Goal: Task Accomplishment & Management: Manage account settings

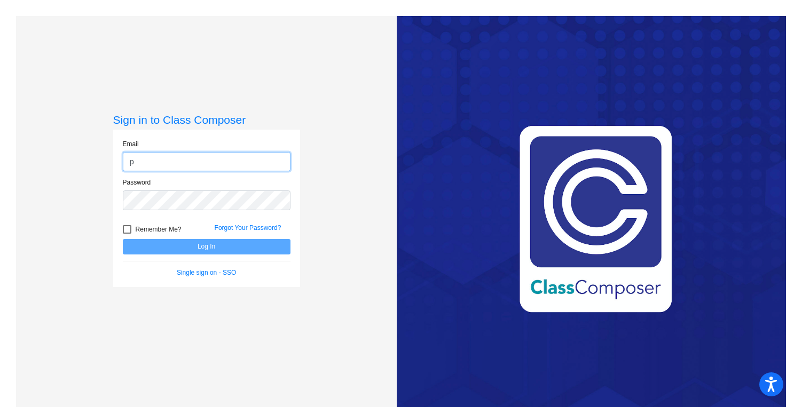
type input "[EMAIL_ADDRESS][DOMAIN_NAME]"
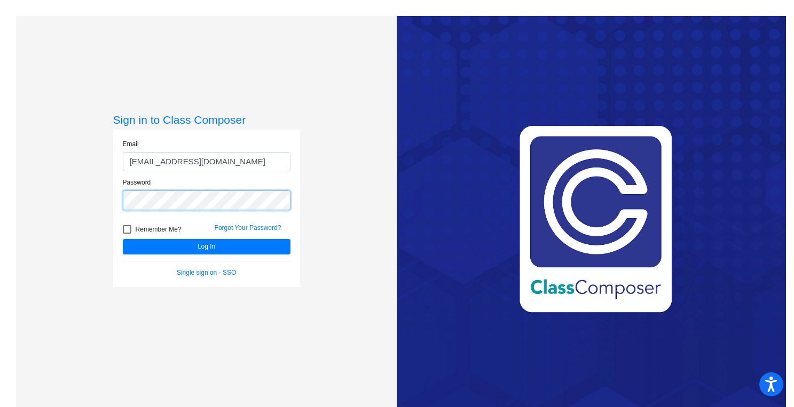
click at [123, 239] on button "Log In" at bounding box center [207, 246] width 168 height 15
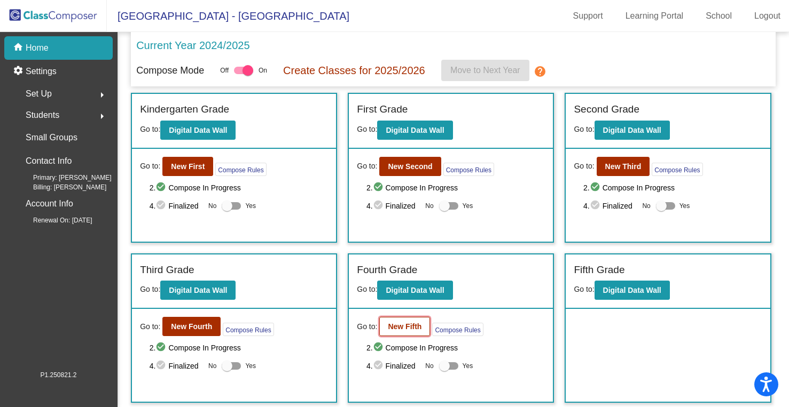
click at [412, 327] on b "New Fifth" at bounding box center [405, 327] width 34 height 9
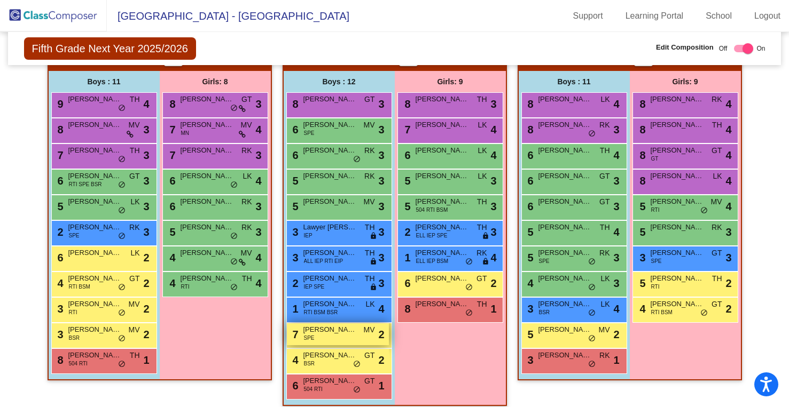
scroll to position [316, 0]
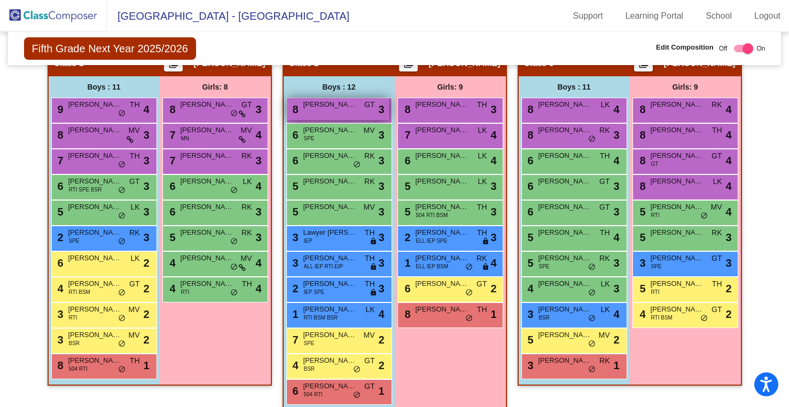
click at [355, 115] on div "8 [PERSON_NAME] GT lock do_not_disturb_alt 3" at bounding box center [338, 109] width 102 height 22
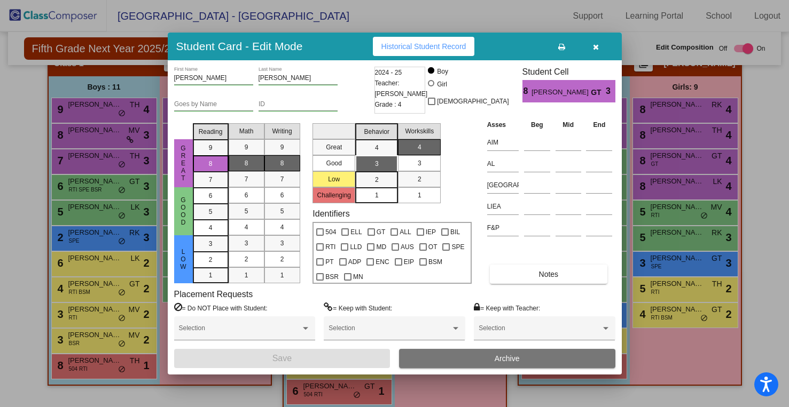
click at [599, 46] on button "button" at bounding box center [596, 46] width 34 height 19
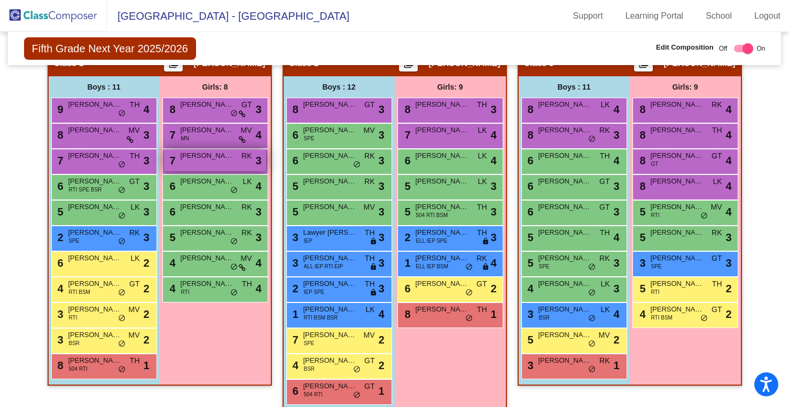
scroll to position [319, 0]
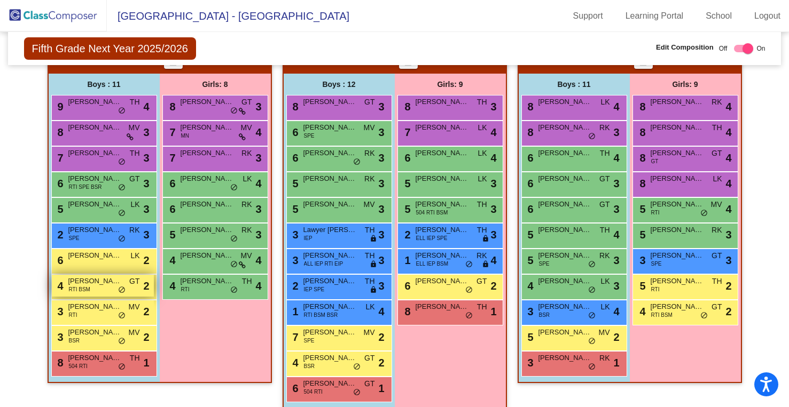
click at [96, 288] on div "4 [PERSON_NAME] RTI BSM GT lock do_not_disturb_alt 2" at bounding box center [103, 286] width 102 height 22
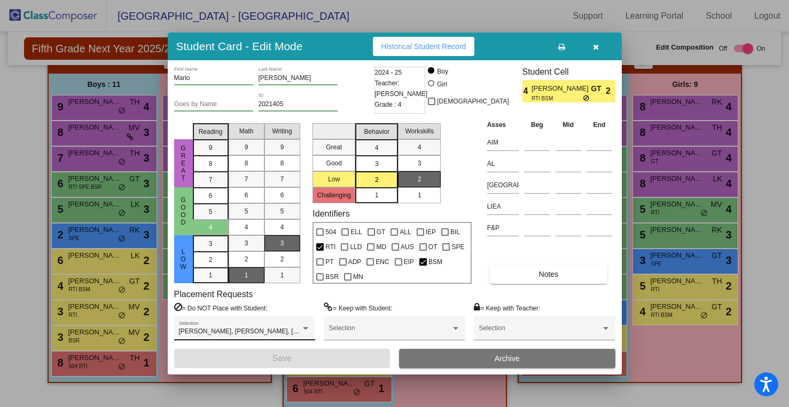
click at [235, 326] on div "[PERSON_NAME], [PERSON_NAME], [PERSON_NAME], [PERSON_NAME] Selection" at bounding box center [244, 330] width 131 height 19
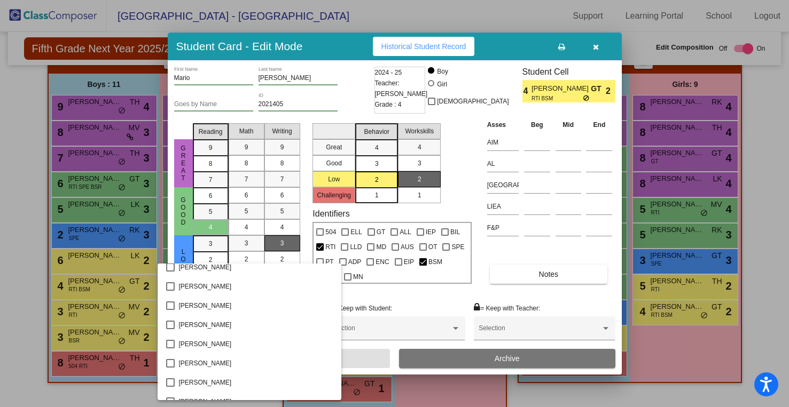
scroll to position [1814, 0]
click at [170, 323] on mat-pseudo-checkbox at bounding box center [170, 323] width 9 height 9
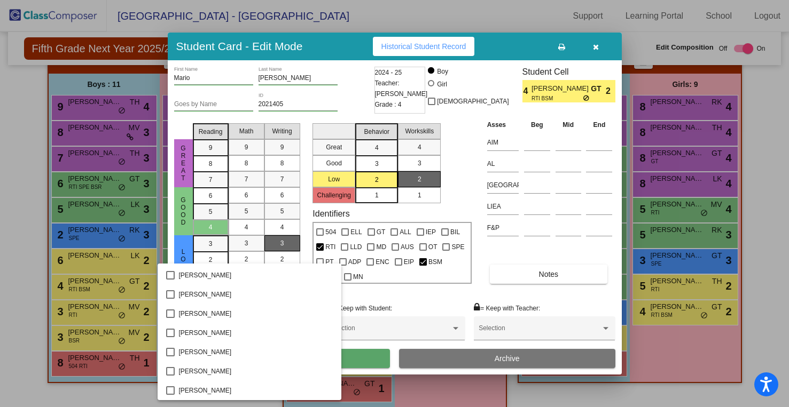
scroll to position [0, 0]
click at [380, 359] on div at bounding box center [394, 203] width 789 height 407
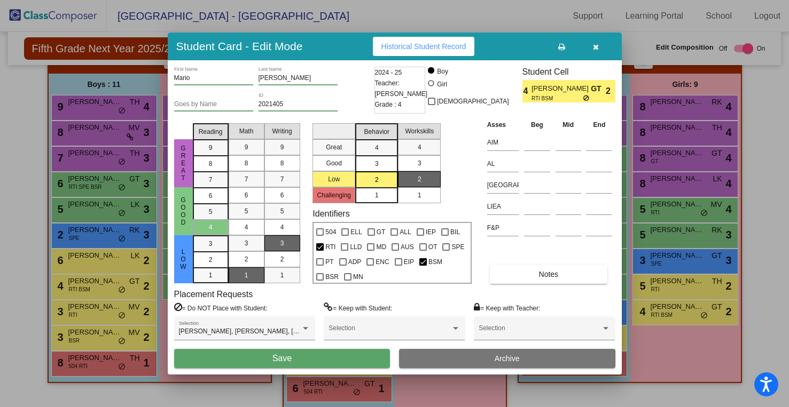
click at [323, 361] on button "Save" at bounding box center [282, 358] width 216 height 19
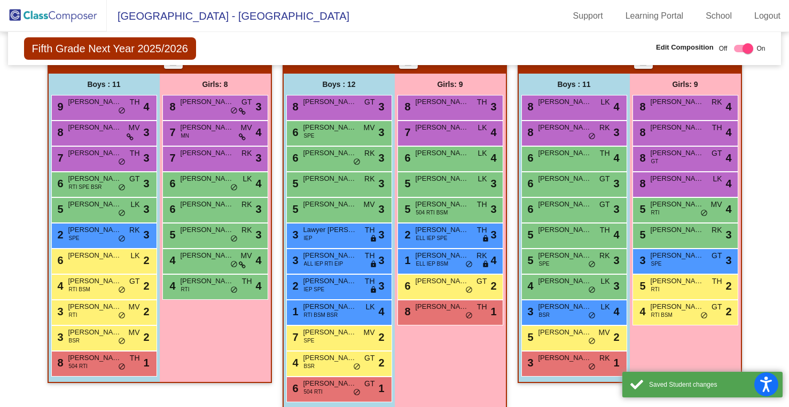
click at [0, 0] on div "Girls: 9 8 [PERSON_NAME] TH lock do_not_disturb_alt 3 7 [PERSON_NAME] LK lock d…" at bounding box center [0, 0] width 0 height 0
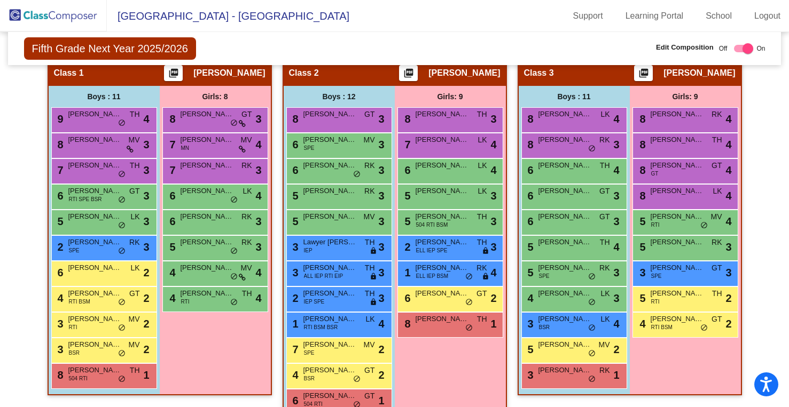
scroll to position [311, 0]
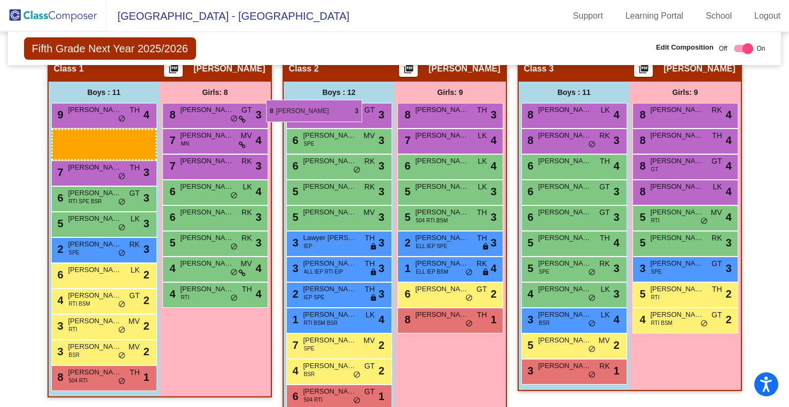
drag, startPoint x: 121, startPoint y: 142, endPoint x: 265, endPoint y: 102, distance: 150.1
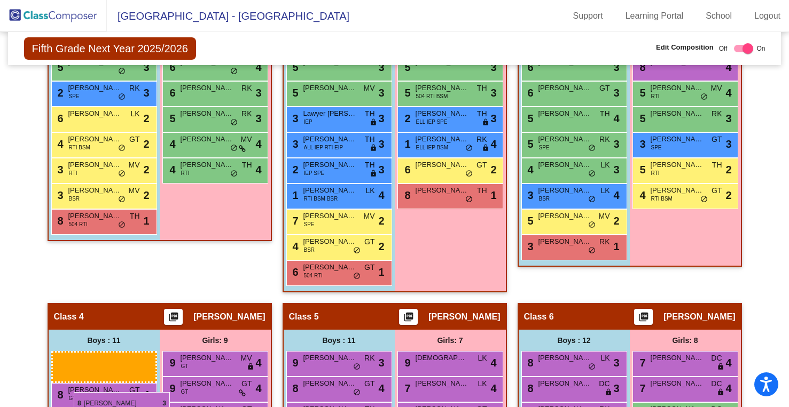
scroll to position [439, 0]
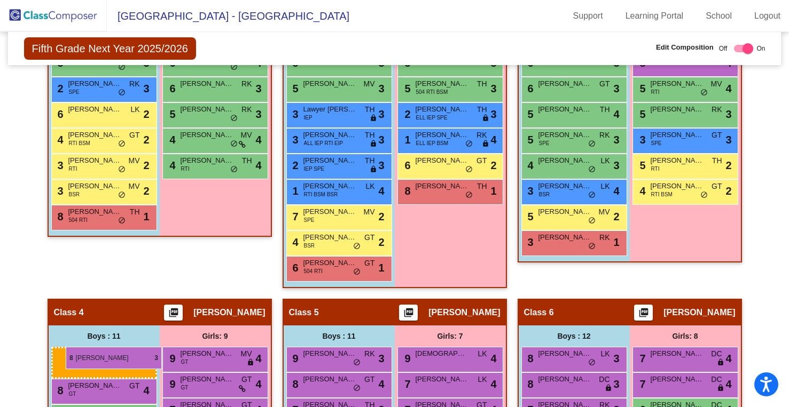
drag, startPoint x: 72, startPoint y: 79, endPoint x: 63, endPoint y: 345, distance: 266.1
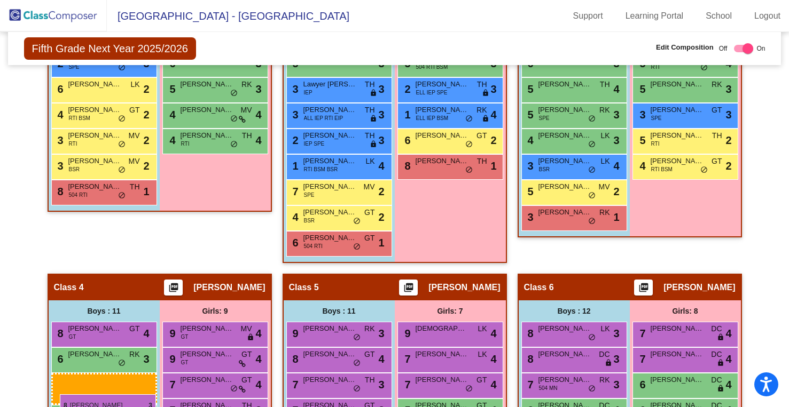
scroll to position [473, 0]
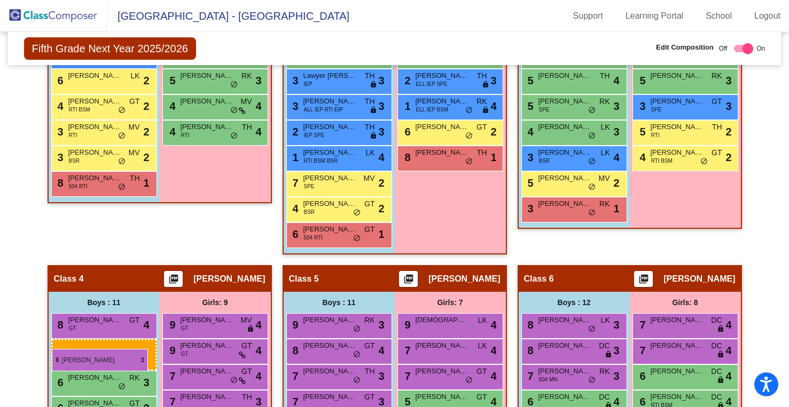
drag, startPoint x: 108, startPoint y: 70, endPoint x: 52, endPoint y: 349, distance: 283.9
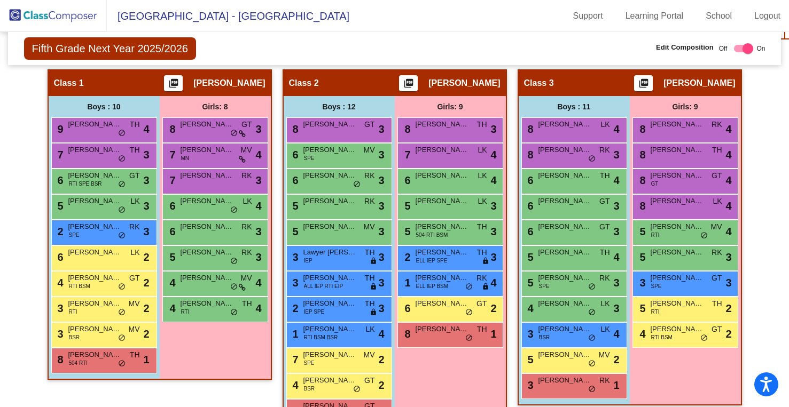
scroll to position [294, 0]
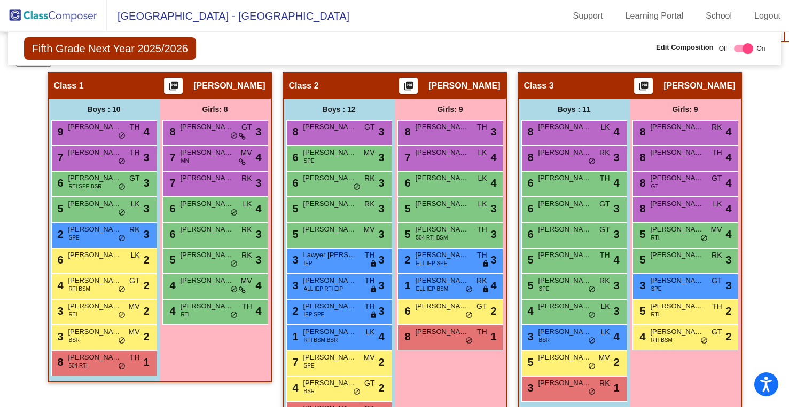
click at [53, 13] on img at bounding box center [53, 16] width 107 height 32
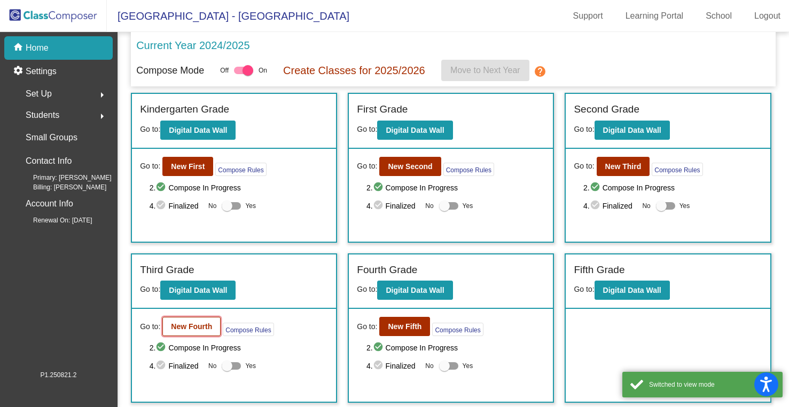
click at [195, 327] on b "New Fourth" at bounding box center [191, 327] width 41 height 9
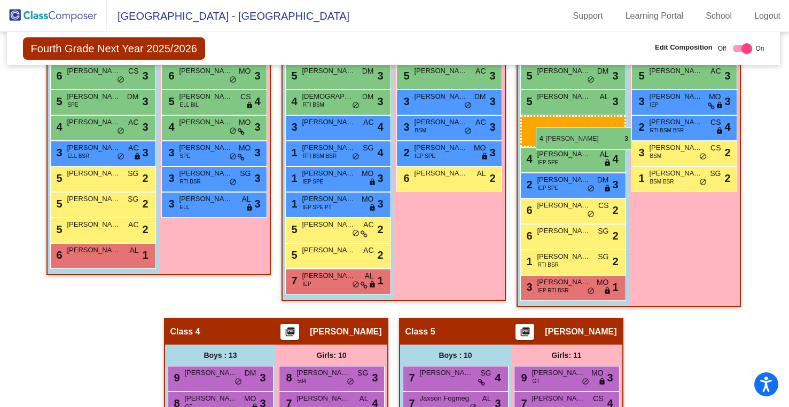
scroll to position [432, 3]
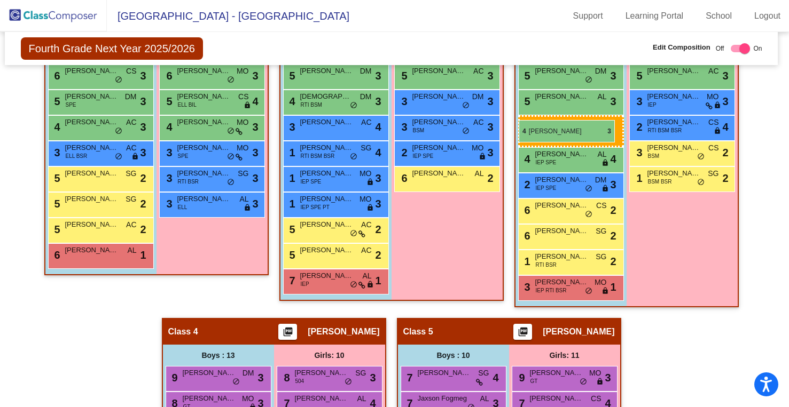
drag, startPoint x: 469, startPoint y: 268, endPoint x: 519, endPoint y: 120, distance: 156.7
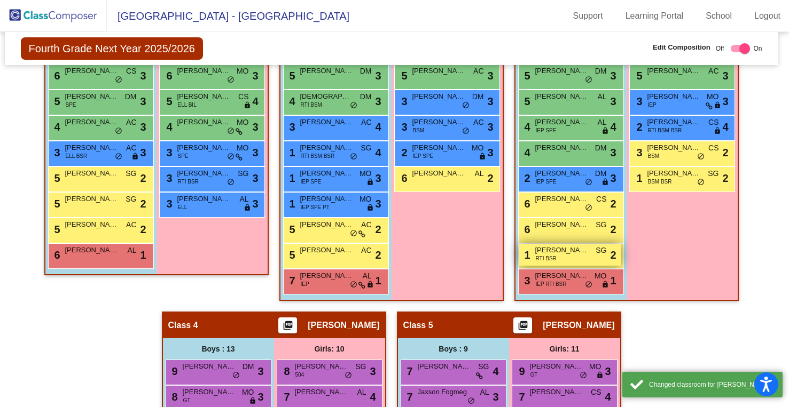
click at [570, 253] on span "[PERSON_NAME]" at bounding box center [561, 250] width 53 height 11
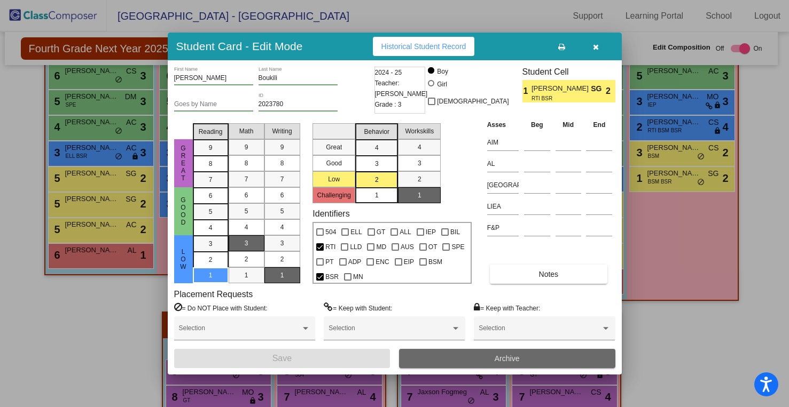
click at [495, 355] on span "Archive" at bounding box center [506, 359] width 25 height 9
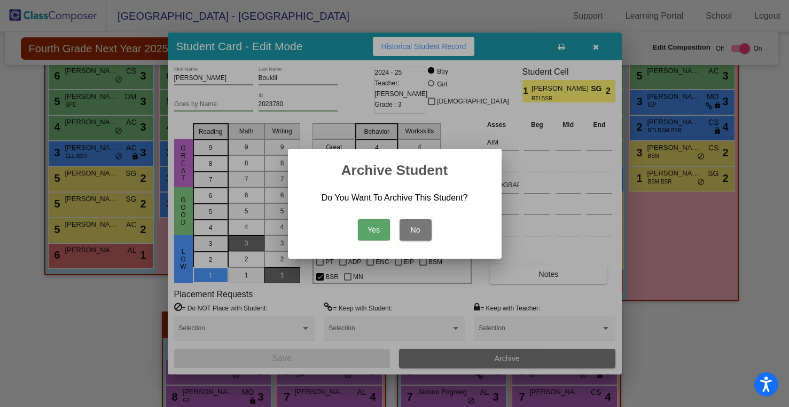
click at [364, 232] on button "Yes" at bounding box center [374, 229] width 32 height 21
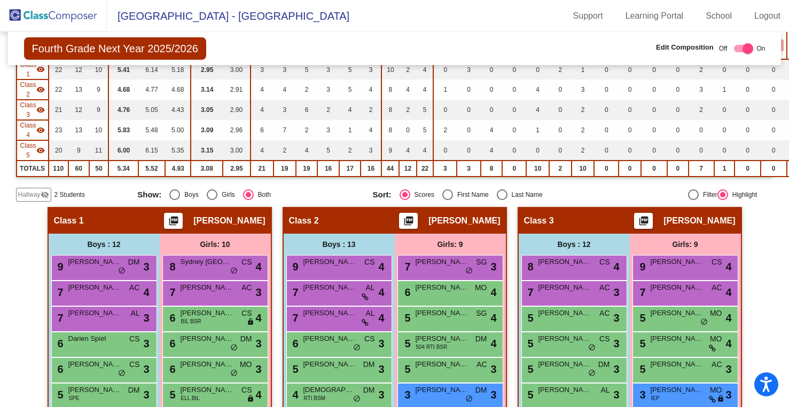
scroll to position [0, 0]
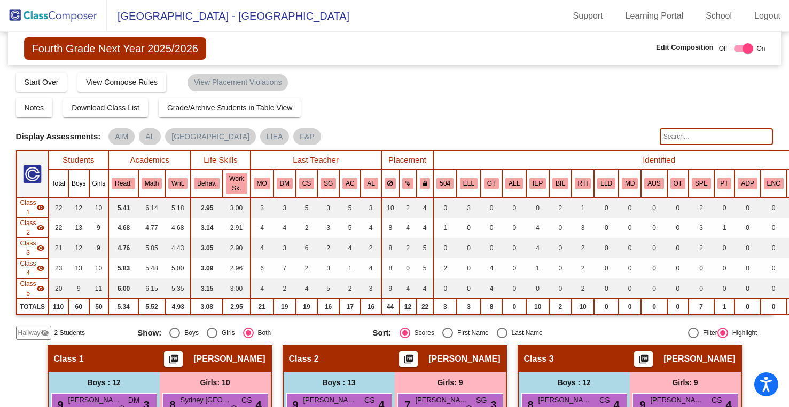
click at [688, 140] on input "text" at bounding box center [716, 136] width 114 height 17
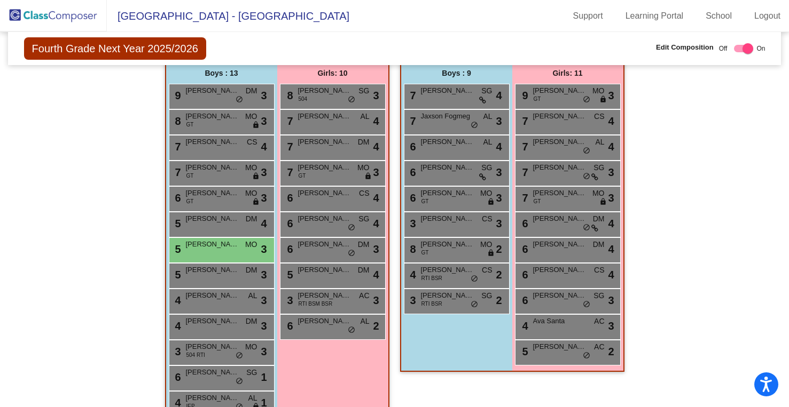
scroll to position [709, 0]
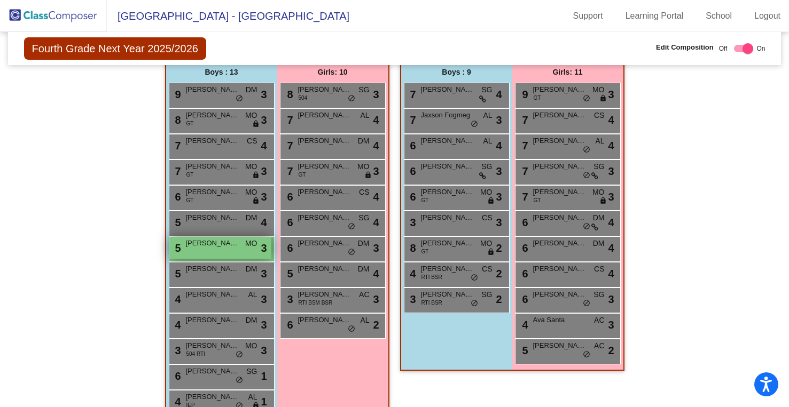
click at [246, 247] on span "MO" at bounding box center [251, 243] width 12 height 11
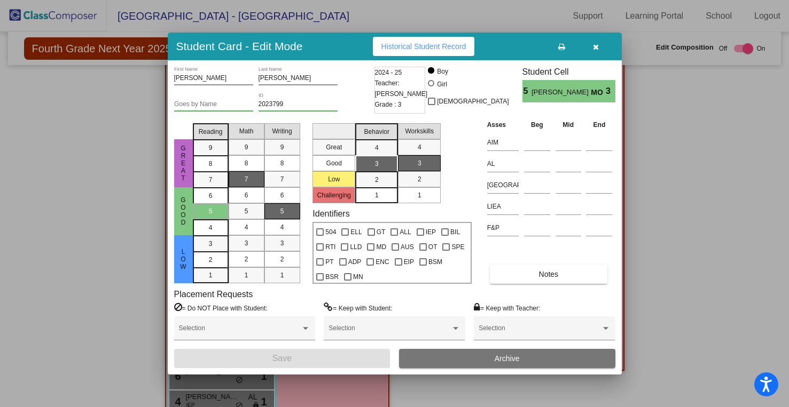
click at [524, 358] on button "Archive" at bounding box center [507, 358] width 216 height 19
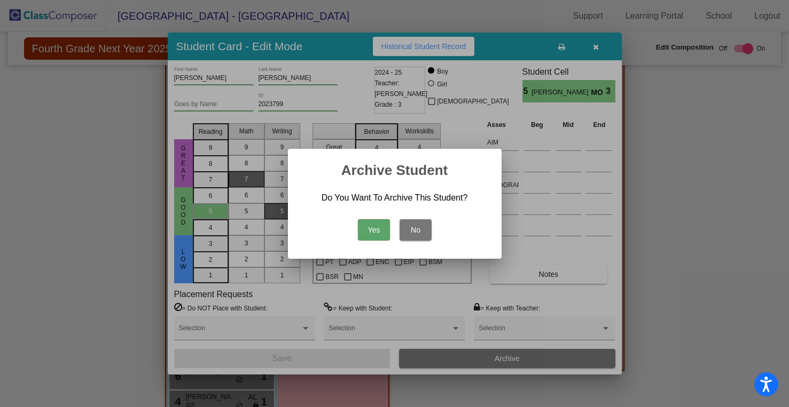
click at [369, 230] on button "Yes" at bounding box center [374, 229] width 32 height 21
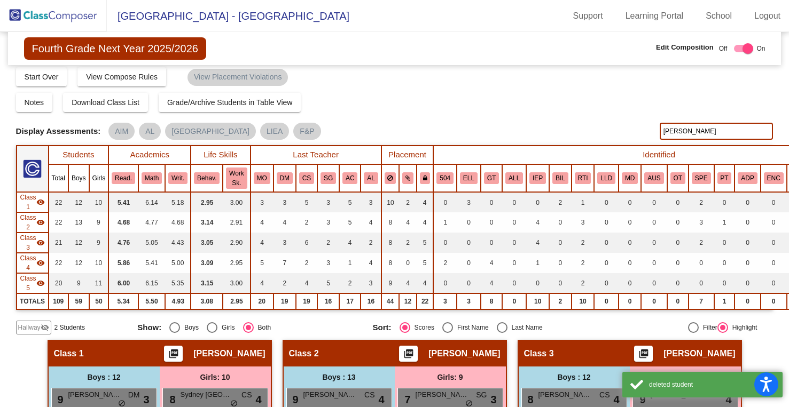
scroll to position [0, 0]
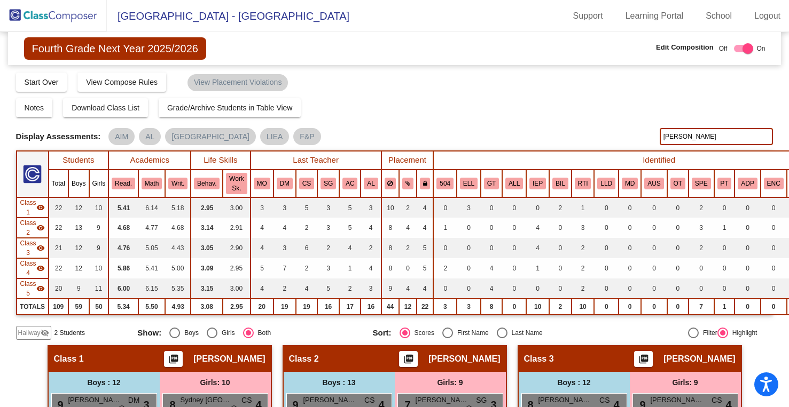
drag, startPoint x: 684, startPoint y: 142, endPoint x: 631, endPoint y: 142, distance: 52.9
click at [631, 142] on div "Display Scores for Years: [DATE] - [DATE] [DATE] - [DATE] Display Assessments: …" at bounding box center [394, 136] width 757 height 17
type input "s"
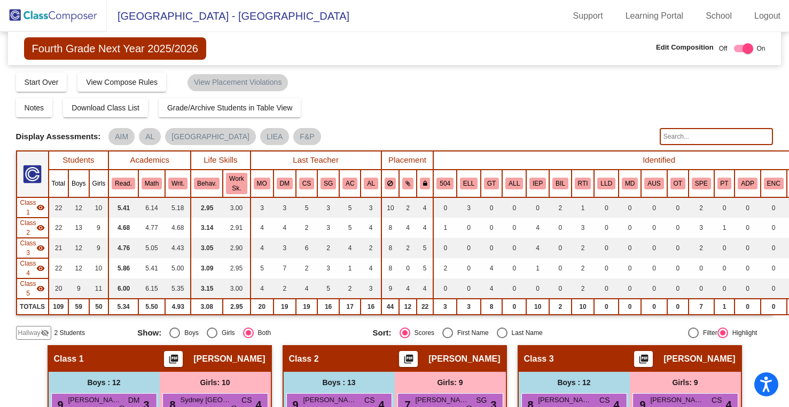
click at [654, 119] on div "Display Scores for Years: [DATE] - [DATE] [DATE] - [DATE] Grade/Archive Student…" at bounding box center [394, 206] width 757 height 269
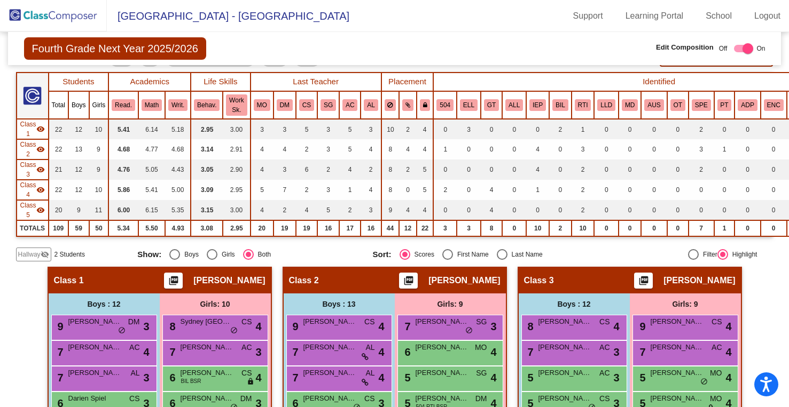
scroll to position [92, 0]
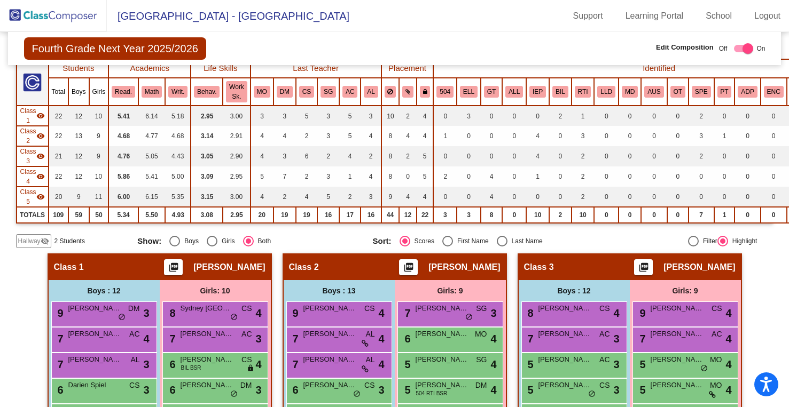
click at [78, 18] on img at bounding box center [53, 16] width 107 height 32
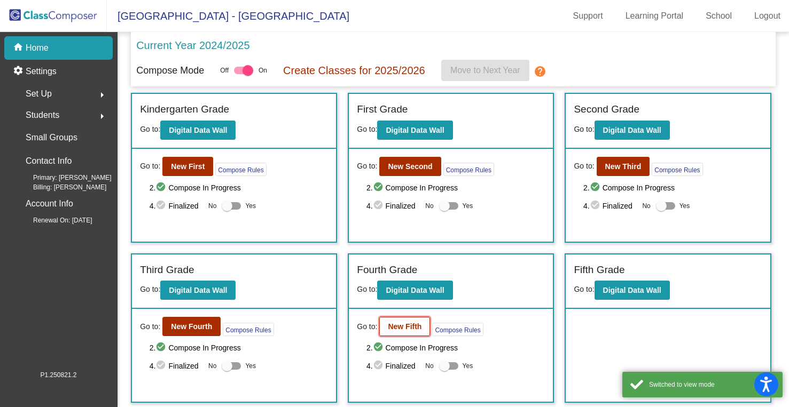
click at [407, 334] on button "New Fifth" at bounding box center [404, 326] width 51 height 19
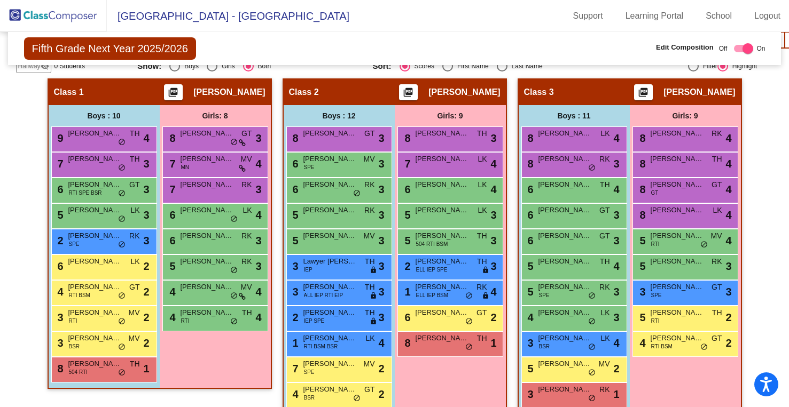
scroll to position [288, 0]
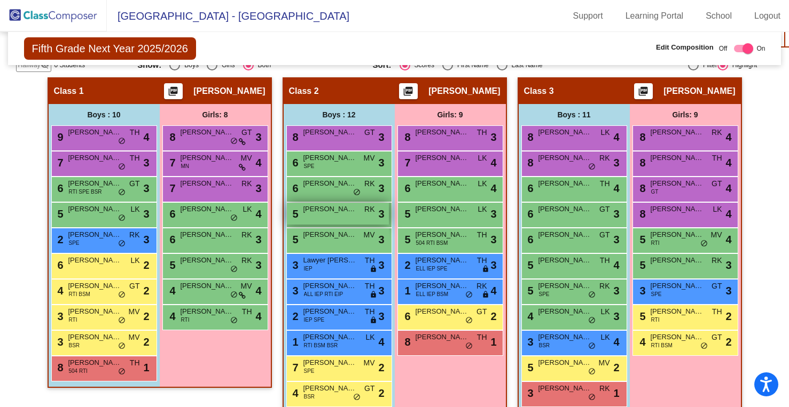
click at [326, 214] on span "[PERSON_NAME]" at bounding box center [329, 209] width 53 height 11
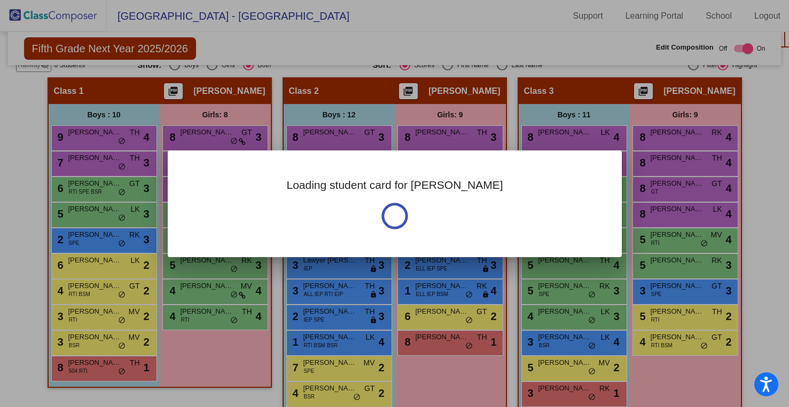
click at [326, 214] on div "Loading student card for [PERSON_NAME]" at bounding box center [395, 204] width 454 height 107
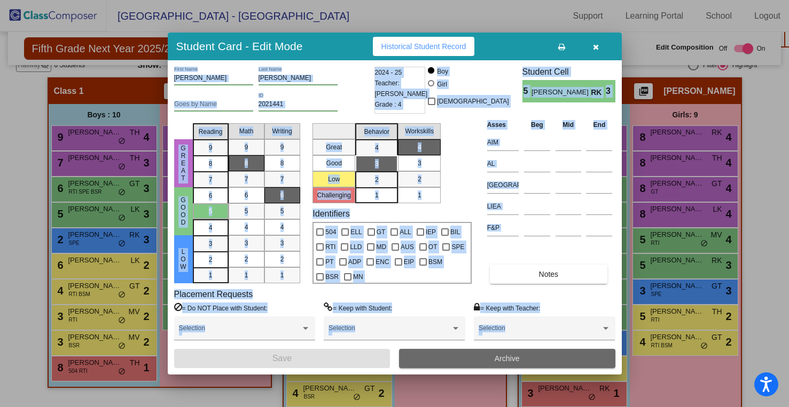
click at [465, 353] on button "Archive" at bounding box center [507, 358] width 216 height 19
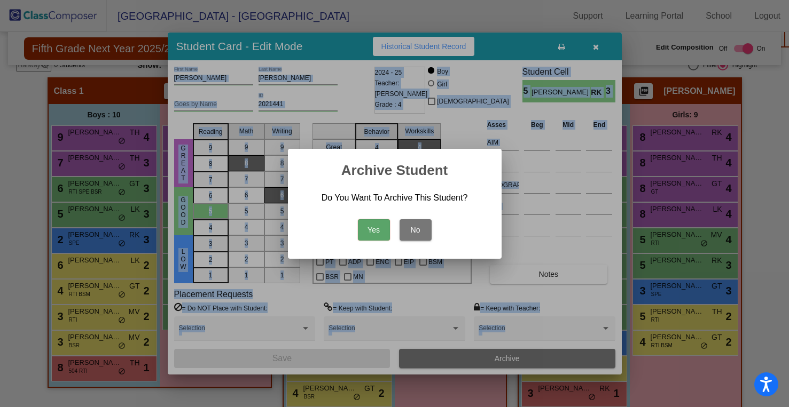
click at [368, 232] on button "Yes" at bounding box center [374, 229] width 32 height 21
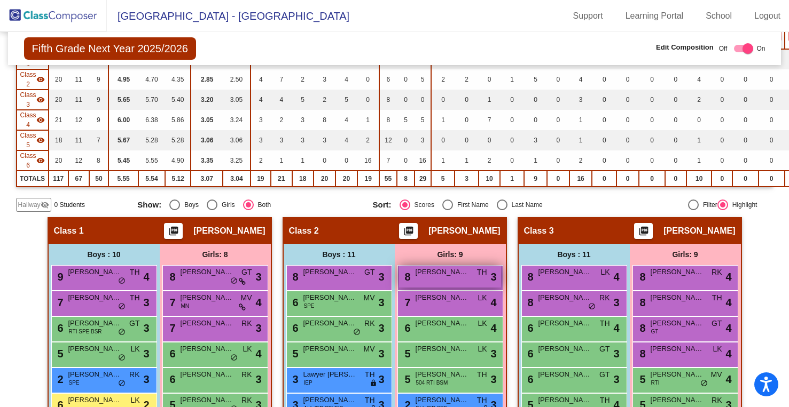
scroll to position [0, 0]
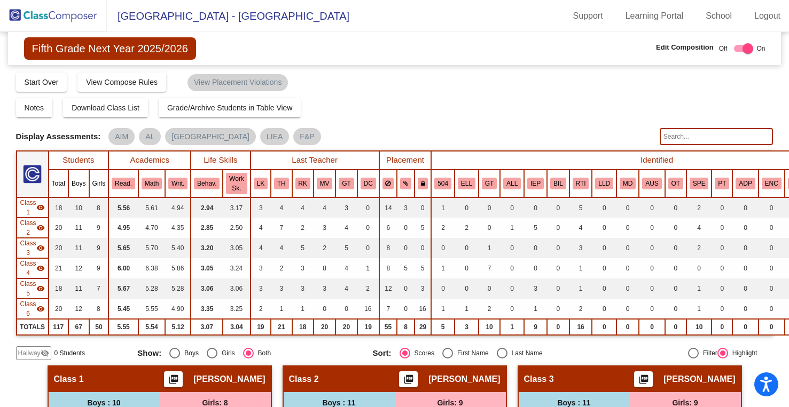
click at [93, 21] on img at bounding box center [53, 16] width 107 height 32
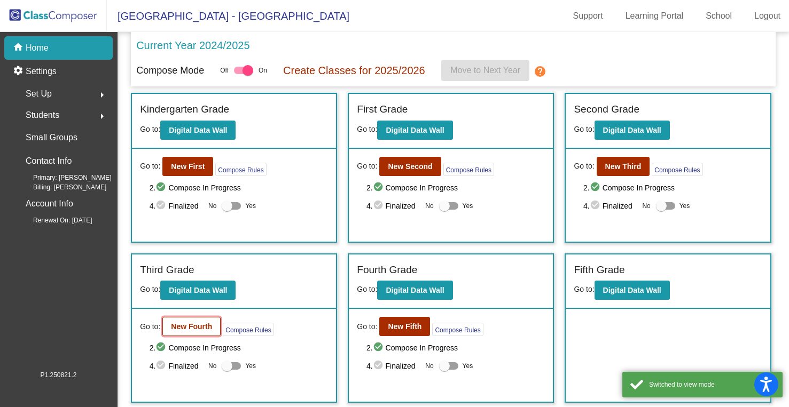
click at [200, 331] on b "New Fourth" at bounding box center [191, 327] width 41 height 9
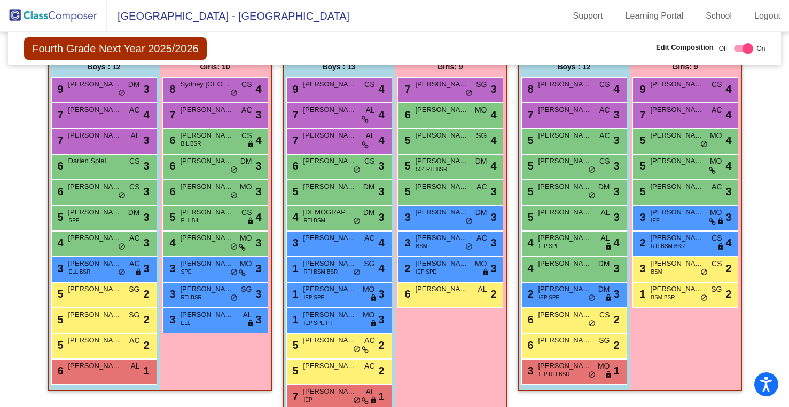
scroll to position [308, 0]
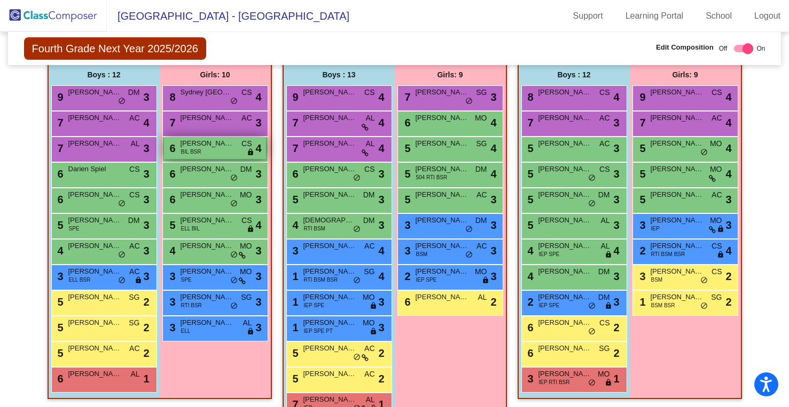
click at [219, 147] on span "[PERSON_NAME]" at bounding box center [206, 143] width 53 height 11
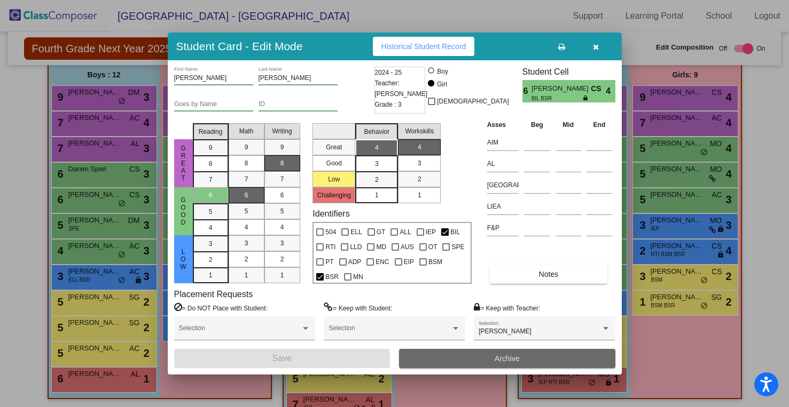
click at [466, 358] on button "Archive" at bounding box center [507, 358] width 216 height 19
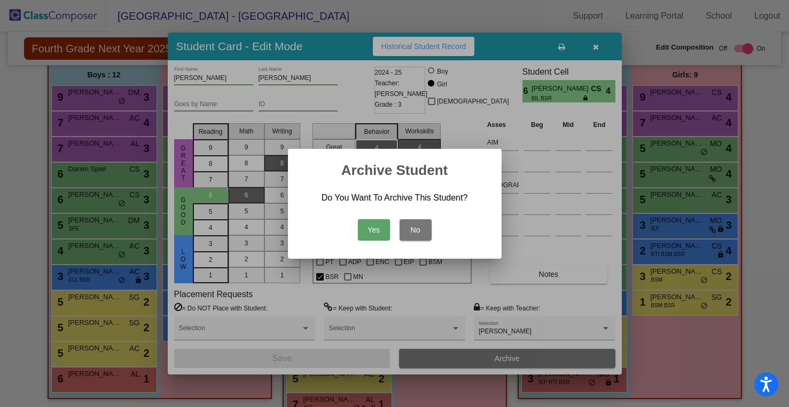
click at [374, 228] on button "Yes" at bounding box center [374, 229] width 32 height 21
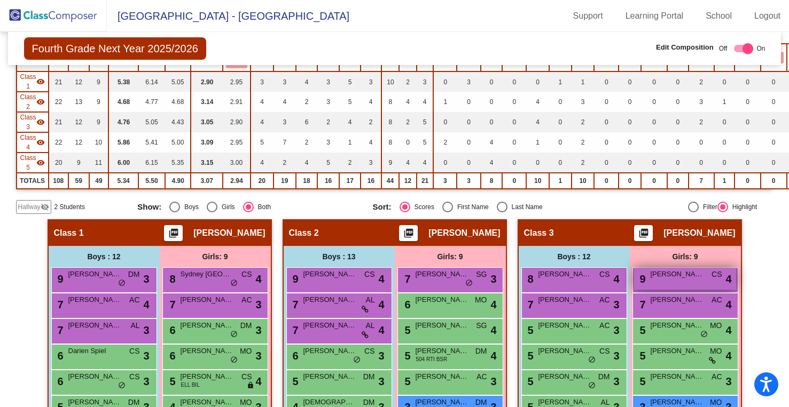
scroll to position [0, 0]
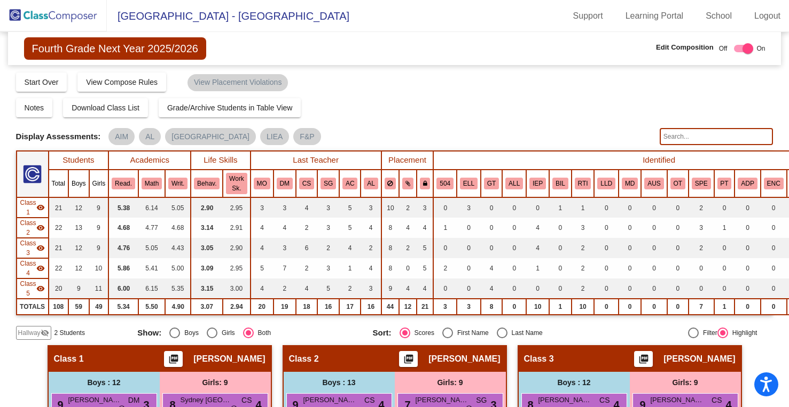
click at [690, 132] on input "text" at bounding box center [716, 136] width 114 height 17
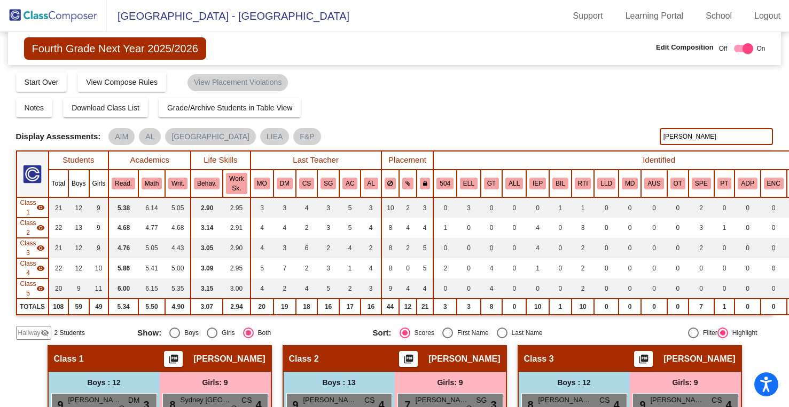
type input "[PERSON_NAME]"
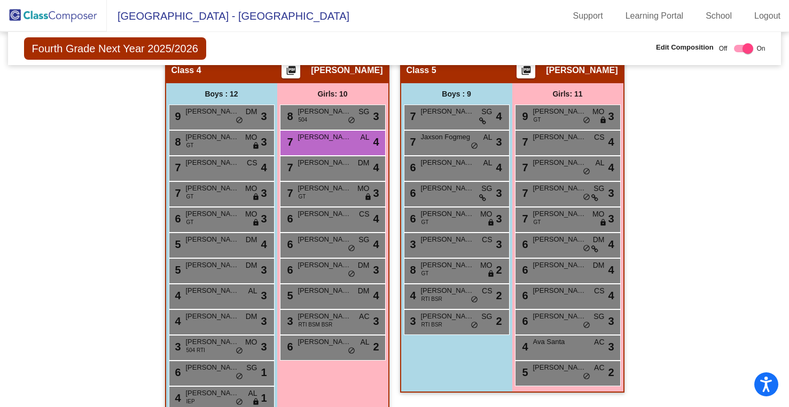
scroll to position [678, 0]
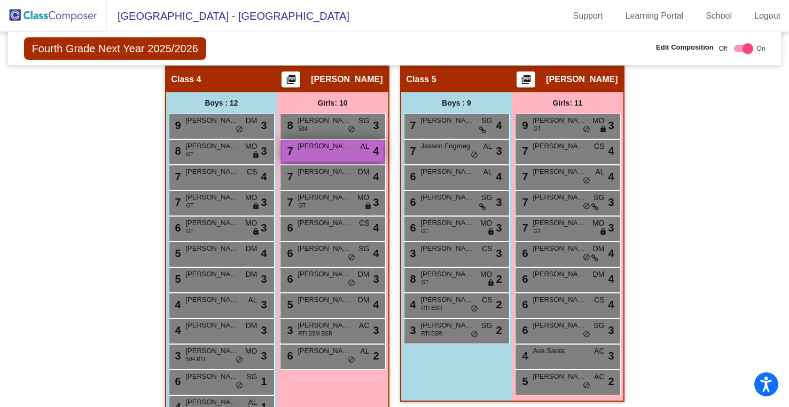
click at [333, 157] on div "7 [PERSON_NAME] AL lock do_not_disturb_alt 4" at bounding box center [332, 151] width 102 height 22
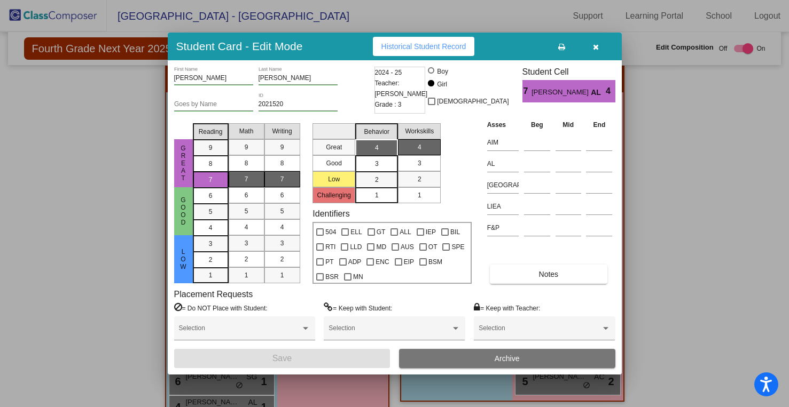
click at [496, 363] on span "Archive" at bounding box center [506, 359] width 25 height 9
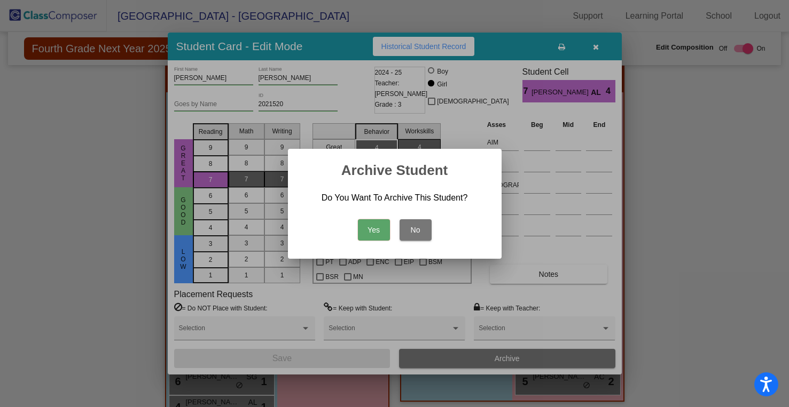
click at [371, 234] on button "Yes" at bounding box center [374, 229] width 32 height 21
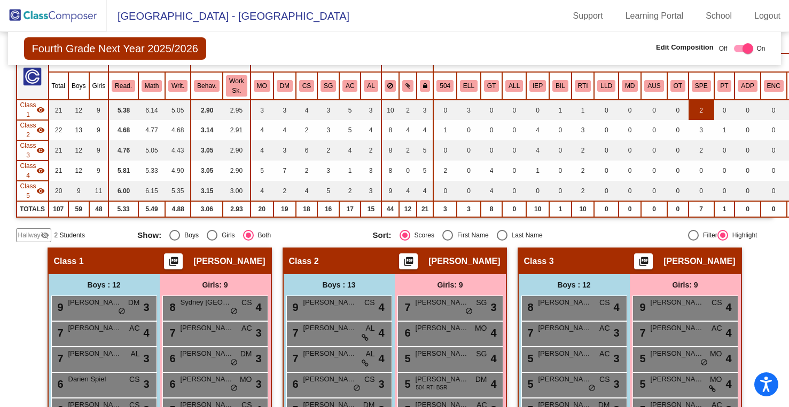
scroll to position [0, 0]
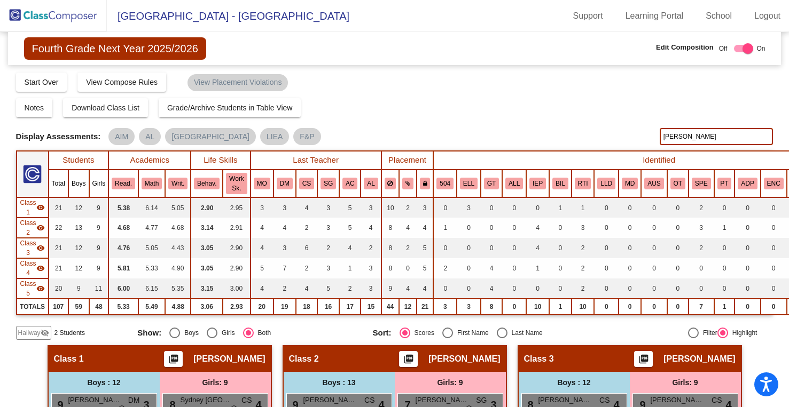
click at [669, 134] on input "[PERSON_NAME]" at bounding box center [716, 136] width 114 height 17
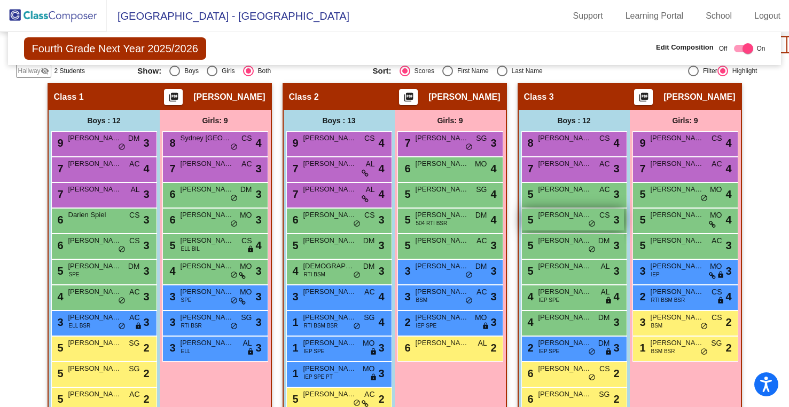
scroll to position [264, 0]
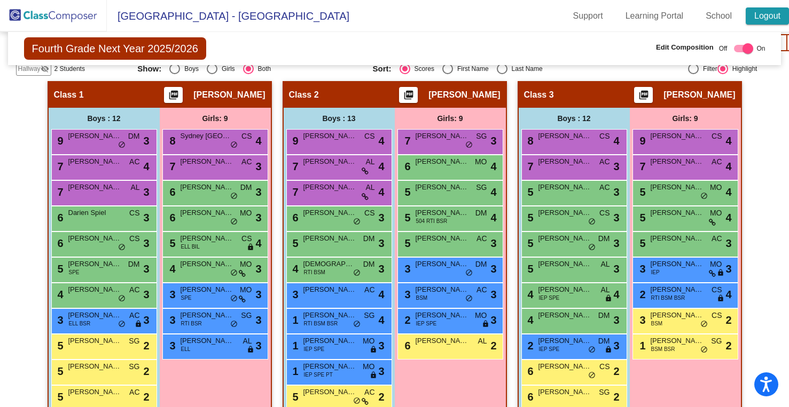
click at [755, 19] on link "Logout" at bounding box center [766, 15] width 43 height 17
